Goal: Information Seeking & Learning: Learn about a topic

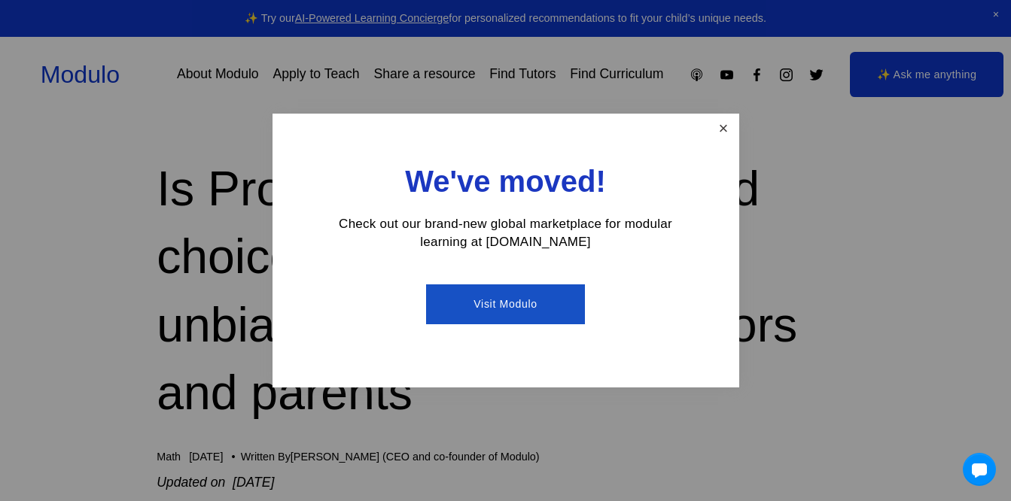
click at [719, 131] on link "Close" at bounding box center [723, 129] width 26 height 26
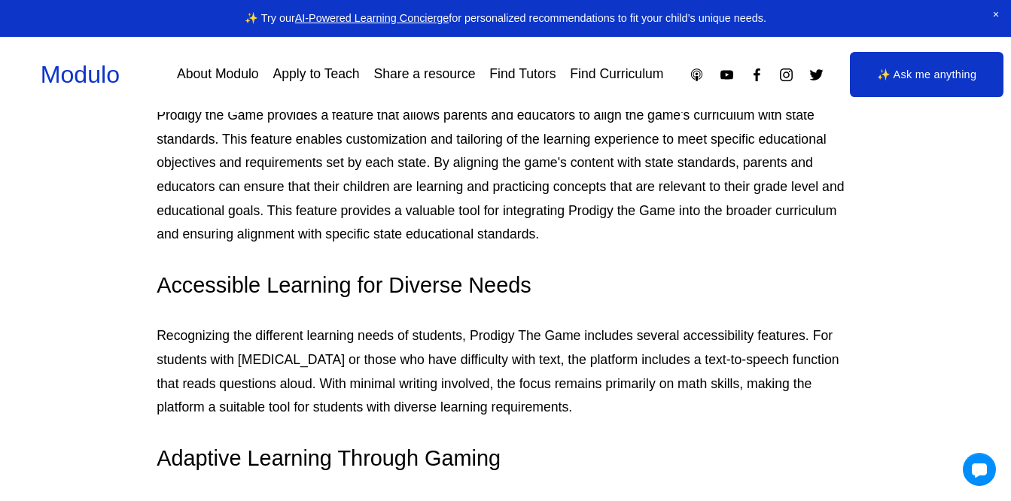
scroll to position [1453, 0]
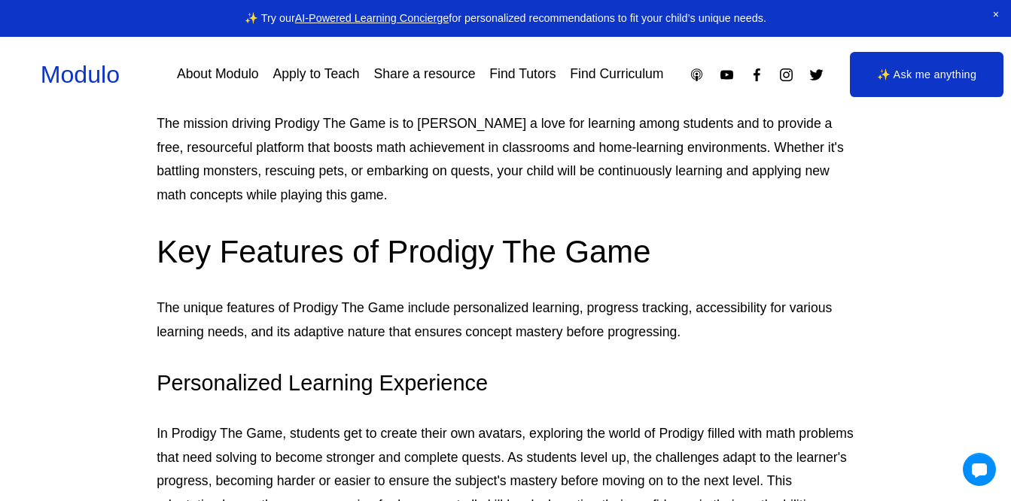
click at [842, 373] on h3 "Personalized Learning Experience" at bounding box center [506, 383] width 698 height 29
